Goal: Task Accomplishment & Management: Manage account settings

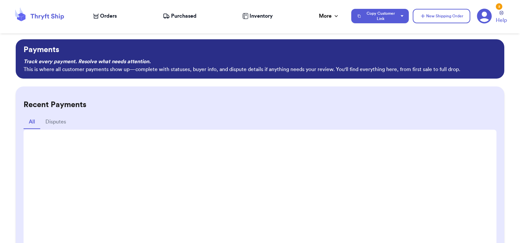
scroll to position [82, 0]
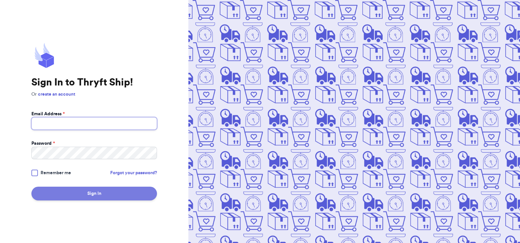
type input "mommab3@icloud.com"
click at [119, 193] on button "Sign In" at bounding box center [94, 193] width 126 height 14
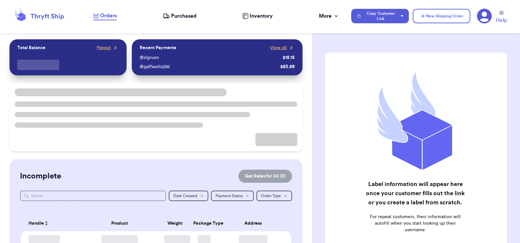
checkbox input "false"
